Goal: Check status

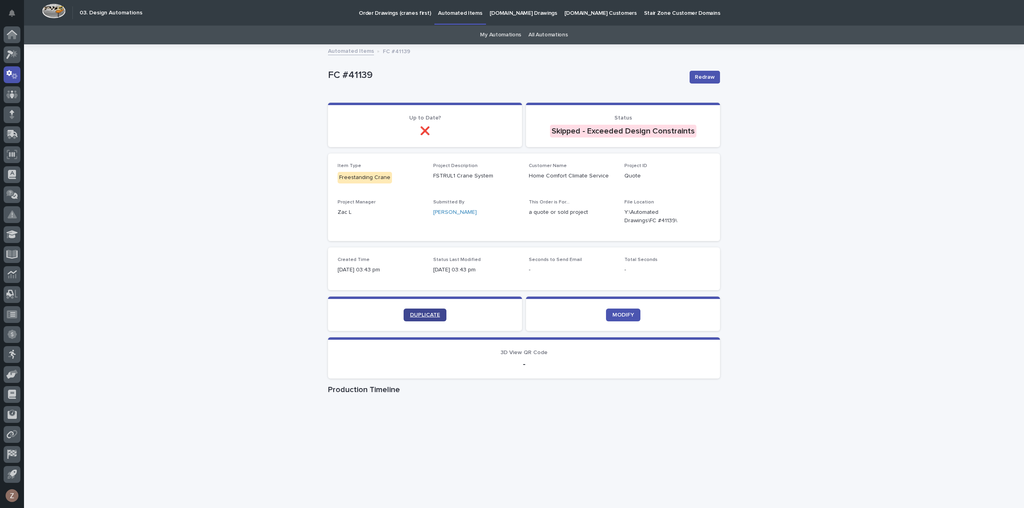
click at [431, 316] on span "DUPLICATE" at bounding box center [425, 315] width 30 height 6
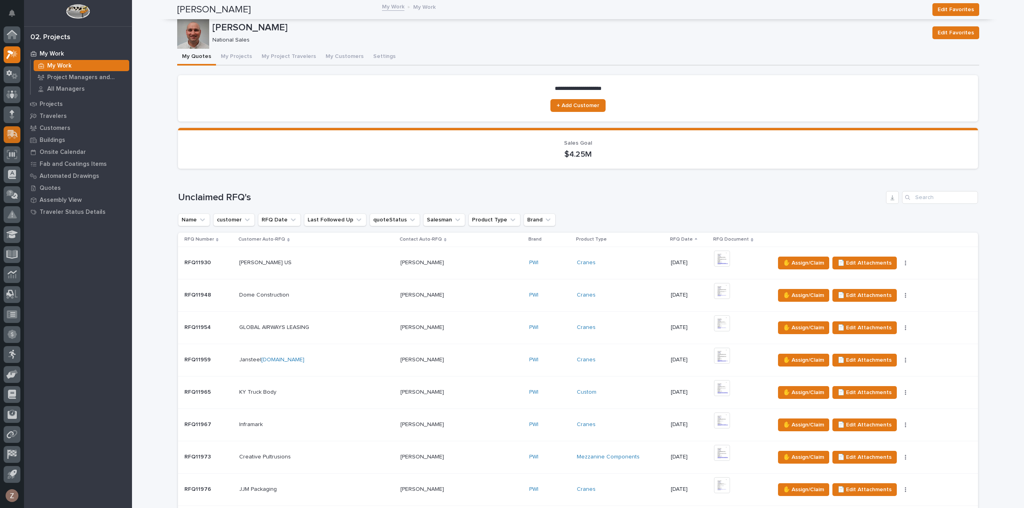
scroll to position [800, 0]
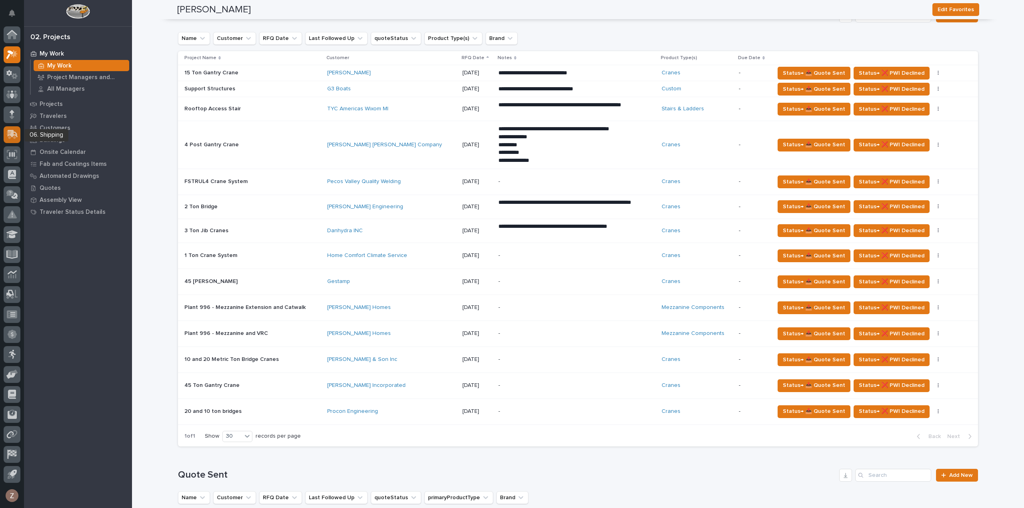
click at [8, 131] on icon at bounding box center [13, 134] width 10 height 8
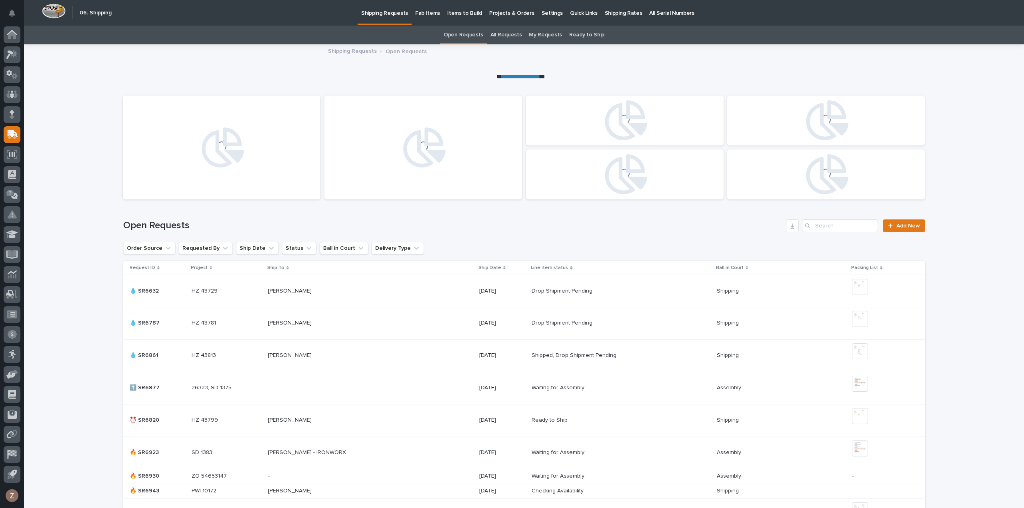
click at [620, 9] on p "Shipping Rates" at bounding box center [624, 8] width 38 height 17
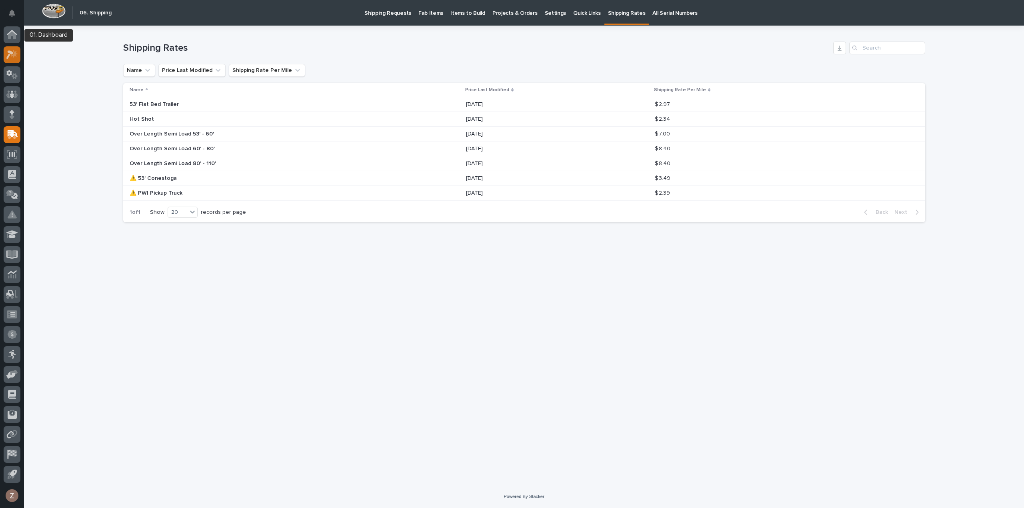
click at [14, 48] on div at bounding box center [12, 54] width 17 height 17
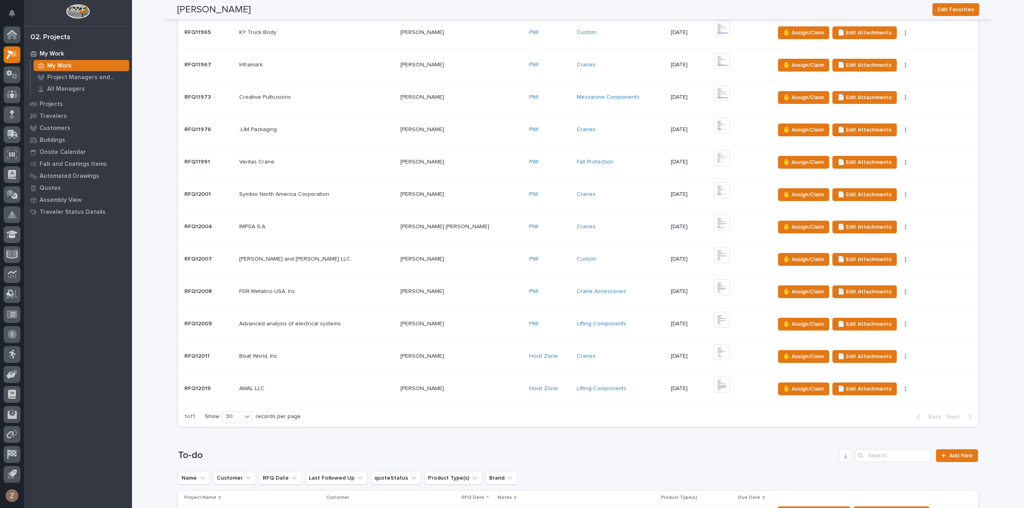
scroll to position [680, 0]
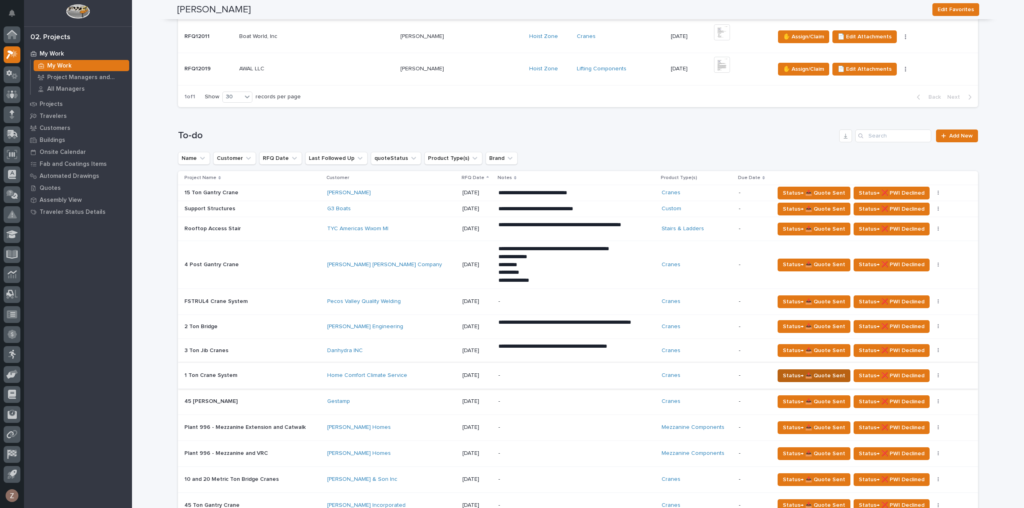
click at [809, 376] on span "Status→ 📤 Quote Sent" at bounding box center [814, 376] width 62 height 10
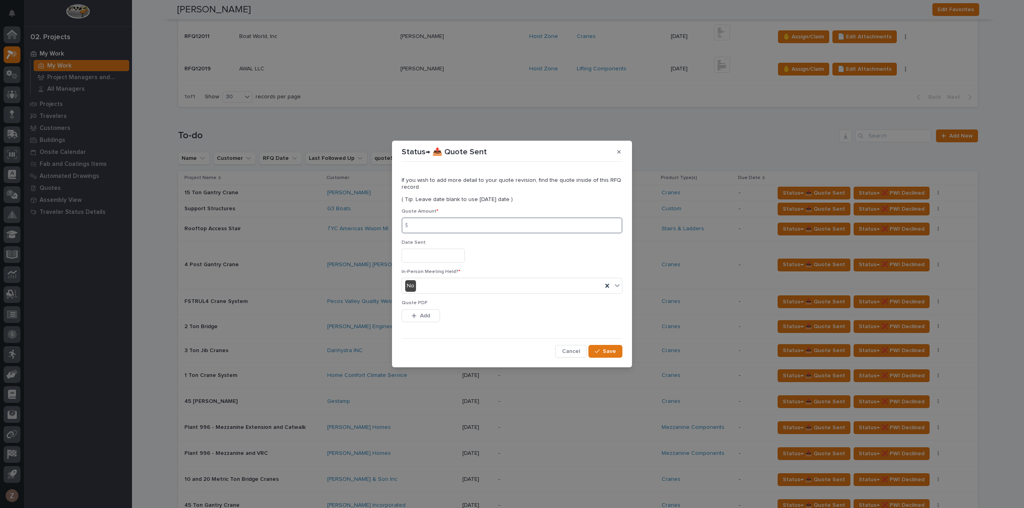
click at [477, 228] on input at bounding box center [512, 226] width 221 height 16
type input "22509"
click at [424, 253] on input "text" at bounding box center [433, 256] width 63 height 14
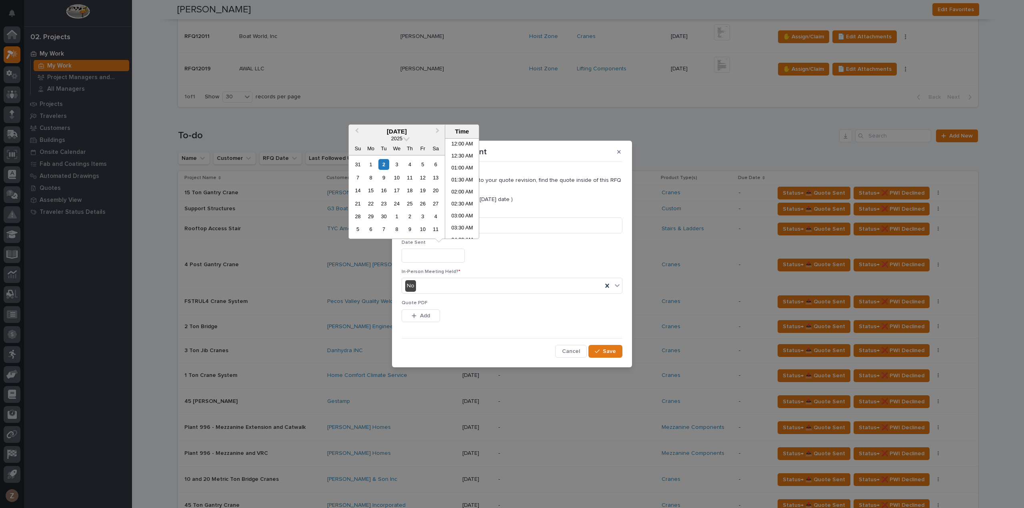
scroll to position [208, 0]
click at [454, 174] on li "10:00 AM" at bounding box center [462, 177] width 34 height 12
type input "**********"
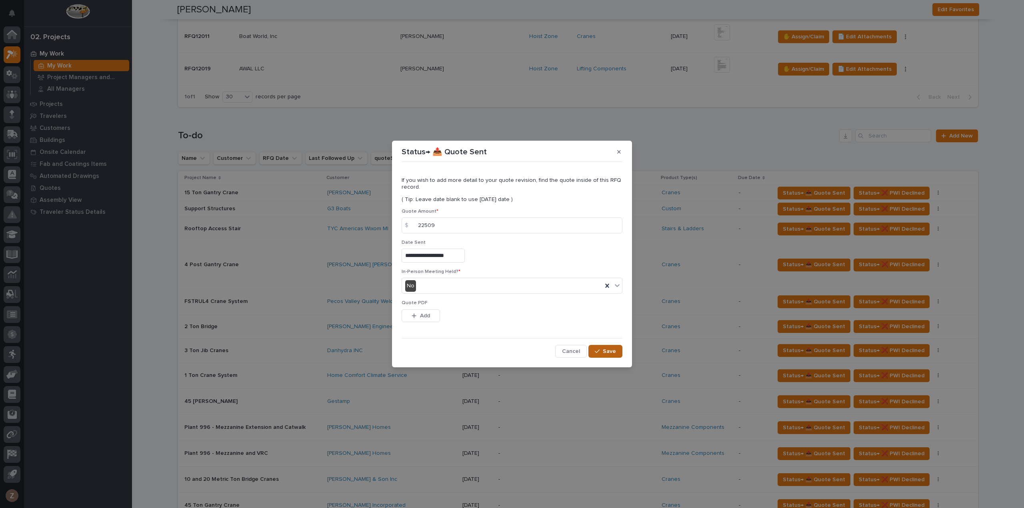
click at [611, 352] on span "Save" at bounding box center [609, 351] width 13 height 7
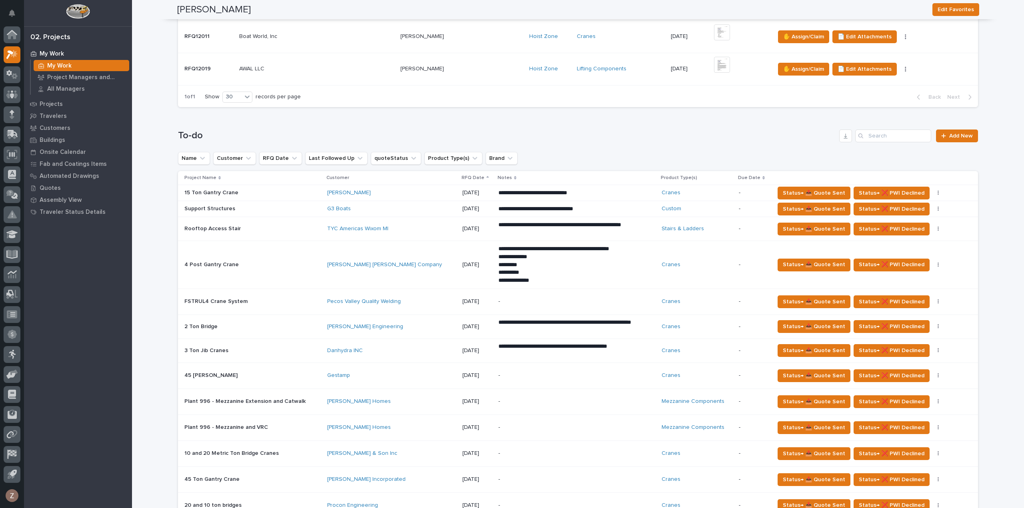
click at [459, 246] on td "[DATE]" at bounding box center [477, 265] width 36 height 48
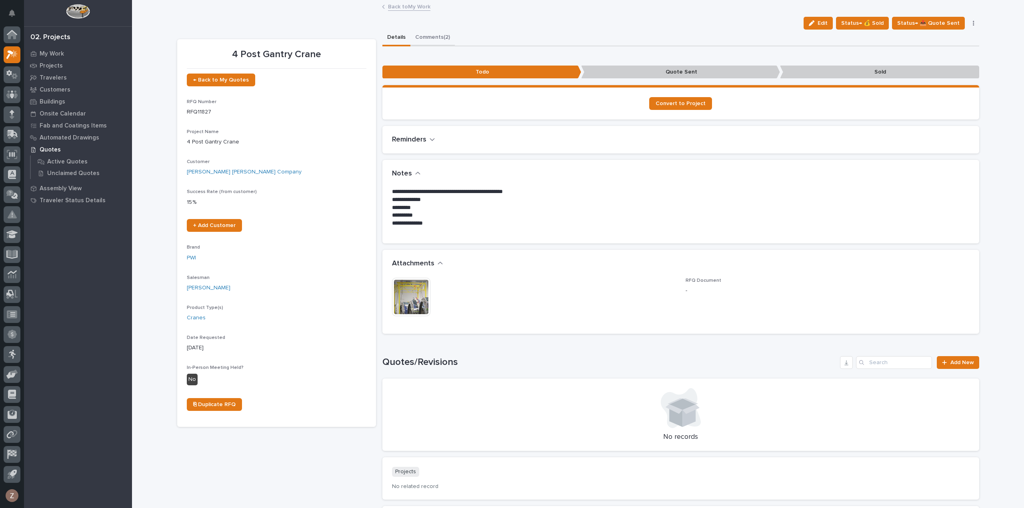
click at [425, 36] on button "Comments (2)" at bounding box center [432, 38] width 44 height 17
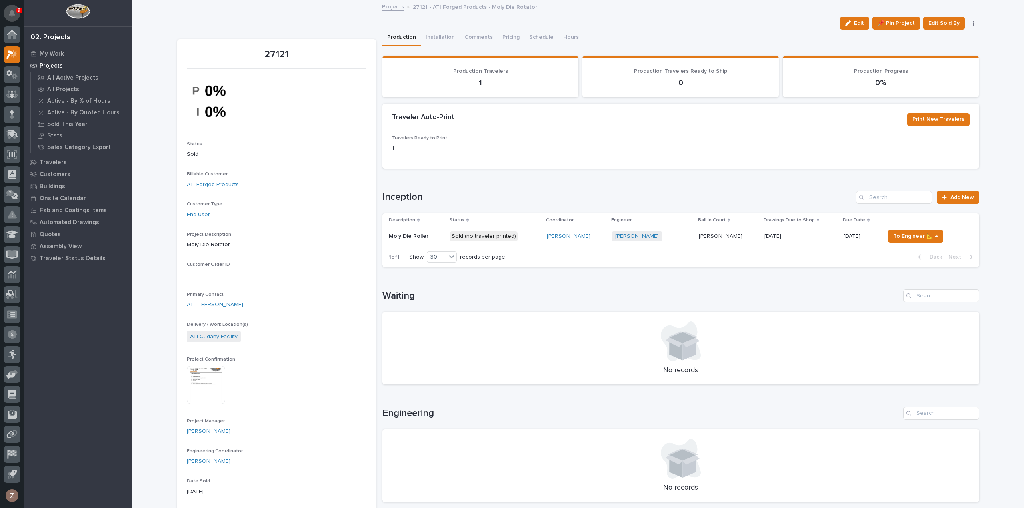
click at [9, 10] on icon "Notifications" at bounding box center [12, 13] width 6 height 7
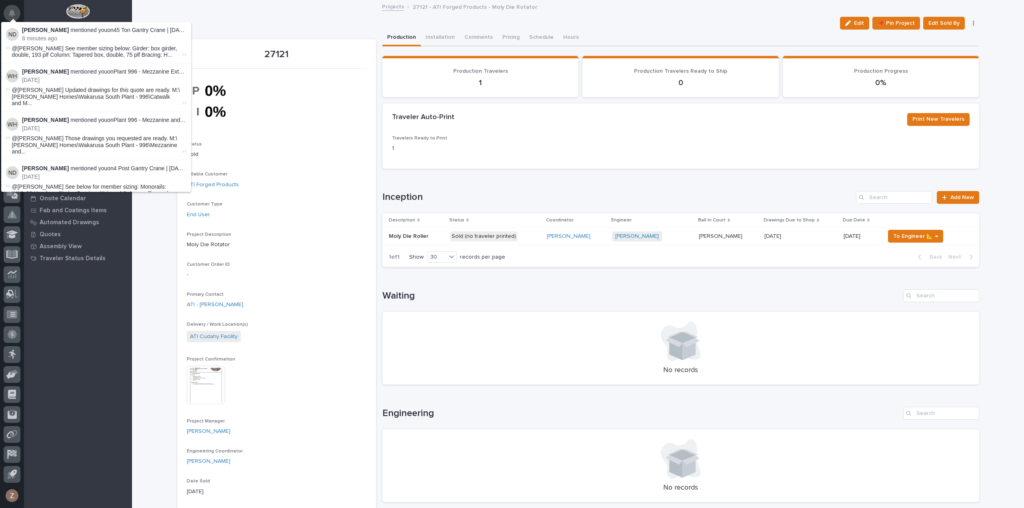
click at [12, 12] on icon "Notifications" at bounding box center [12, 13] width 6 height 7
drag, startPoint x: 306, startPoint y: 24, endPoint x: 312, endPoint y: 23, distance: 6.2
click at [306, 24] on div "Edit 📌 Pin Project Edit Sold By Cancel 🗑️ Delete" at bounding box center [578, 23] width 802 height 13
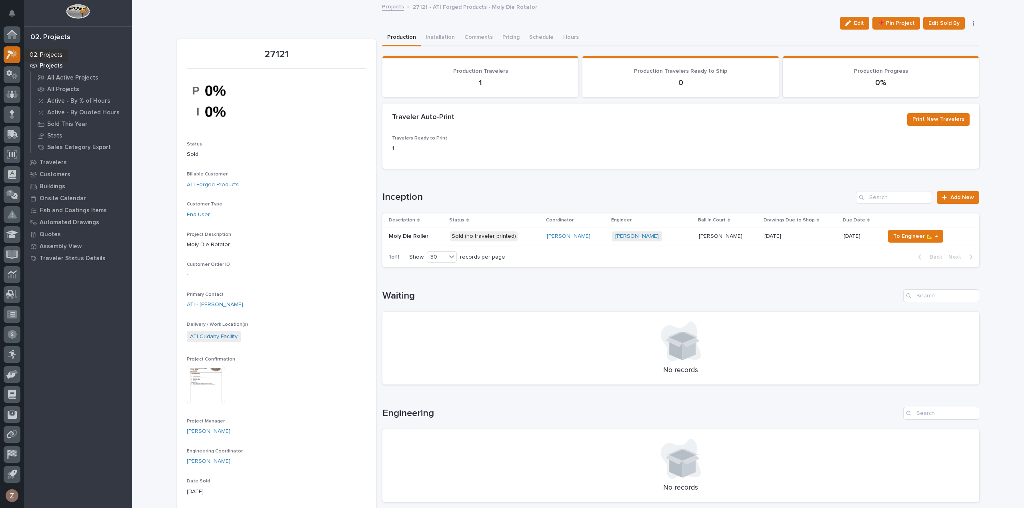
click at [14, 57] on icon at bounding box center [12, 54] width 12 height 9
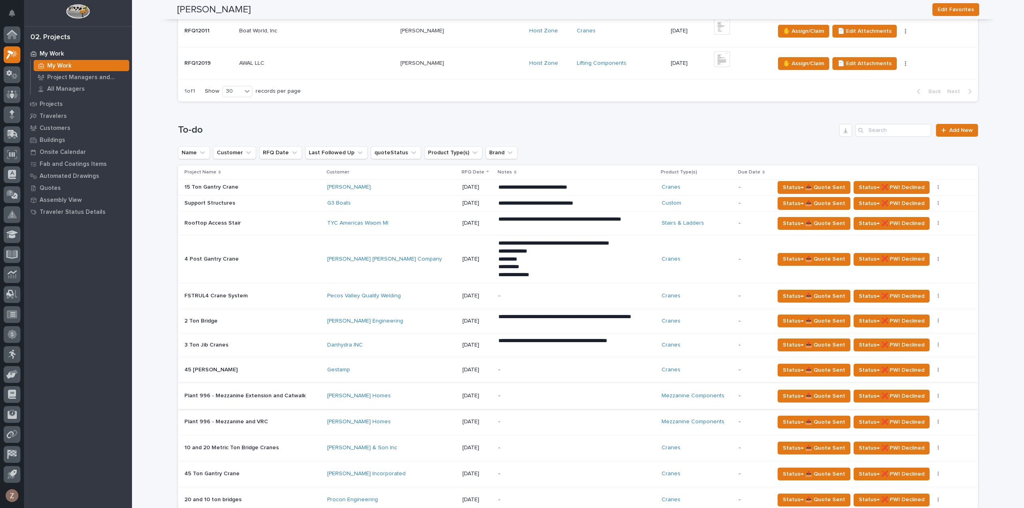
scroll to position [800, 0]
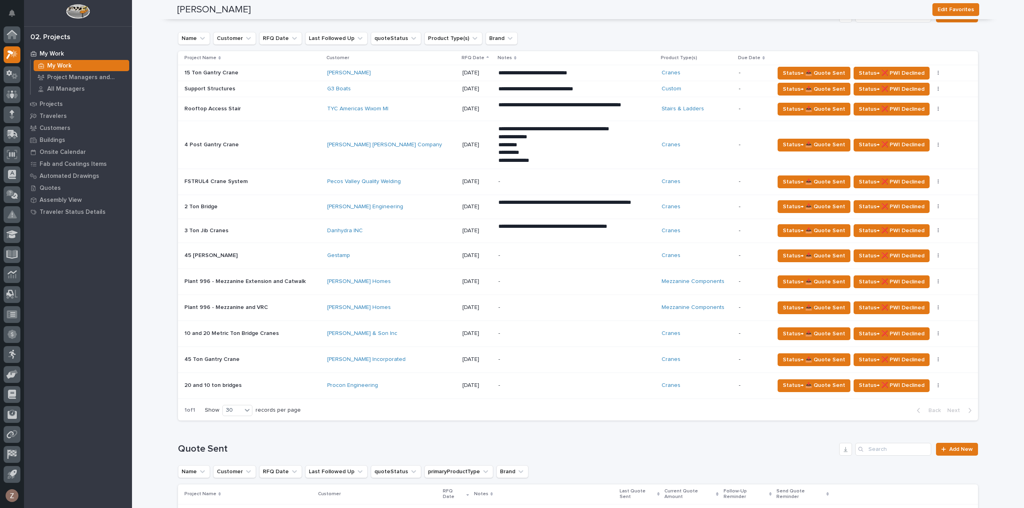
click at [412, 145] on div "[PERSON_NAME] [PERSON_NAME] Company" at bounding box center [391, 145] width 129 height 7
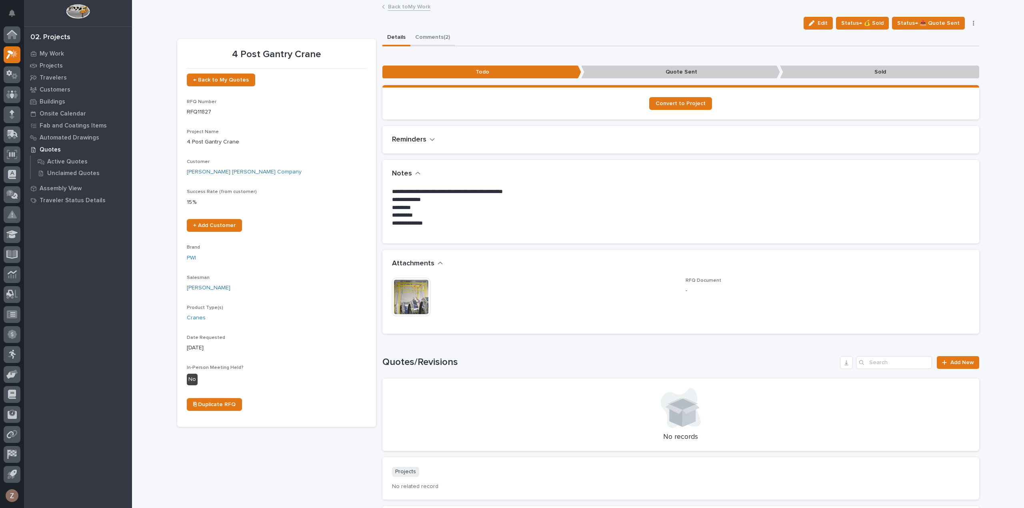
click at [426, 37] on button "Comments (2)" at bounding box center [432, 38] width 44 height 17
